Goal: Task Accomplishment & Management: Manage account settings

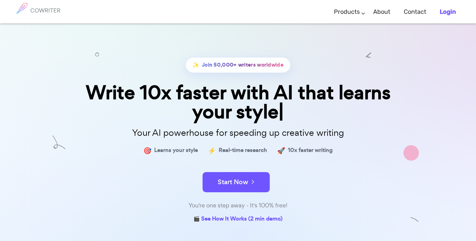
click at [450, 10] on b "Login" at bounding box center [448, 11] width 16 height 7
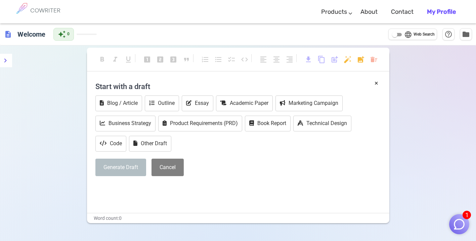
click at [434, 12] on b "My Profile" at bounding box center [441, 11] width 29 height 7
